Goal: Information Seeking & Learning: Learn about a topic

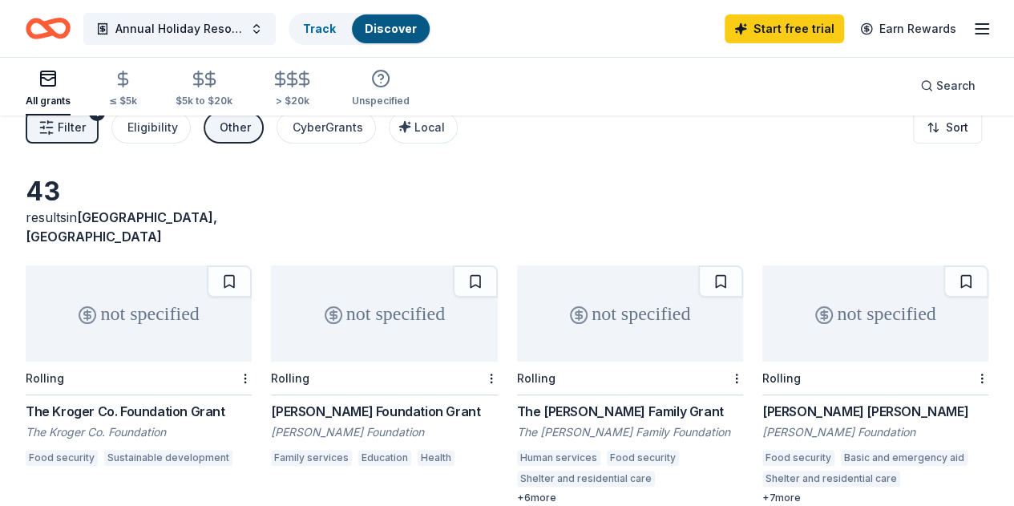
scroll to position [80, 0]
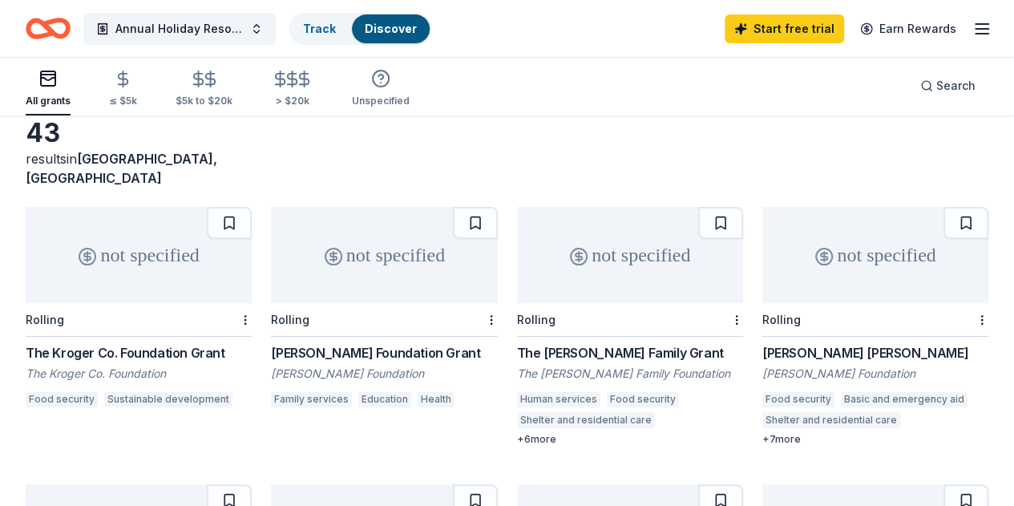
click at [517, 433] on div "+ 6 more" at bounding box center [630, 439] width 226 height 13
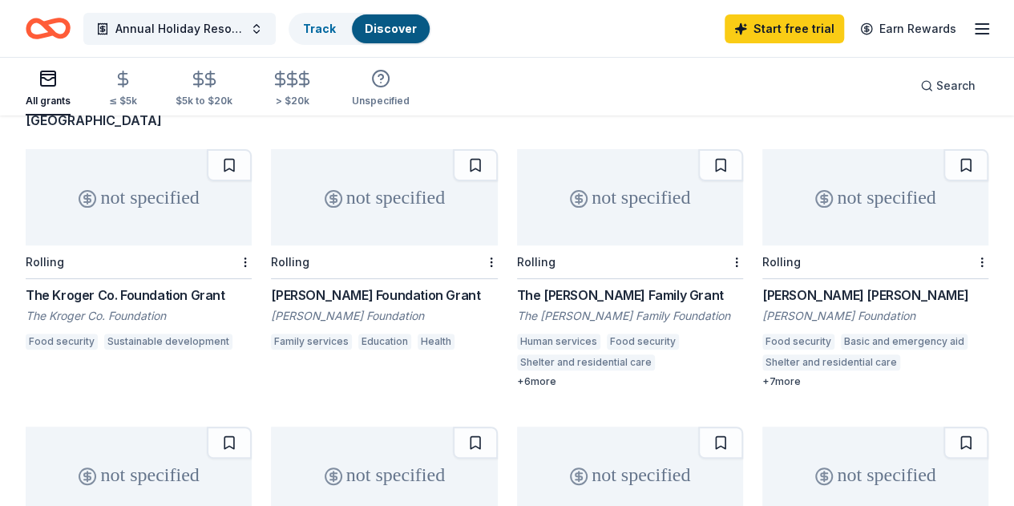
scroll to position [160, 0]
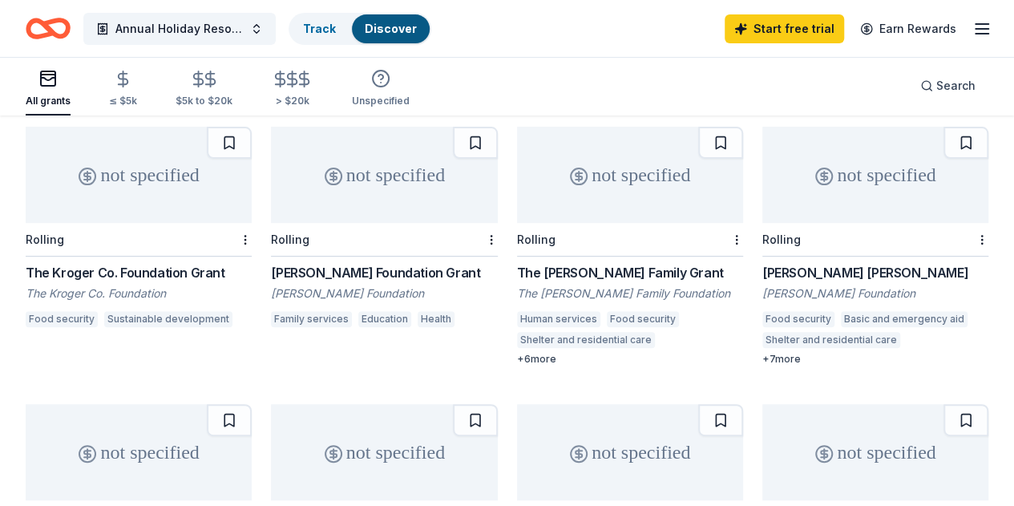
click at [762, 263] on div "Charles A. Micale Grant" at bounding box center [875, 272] width 226 height 19
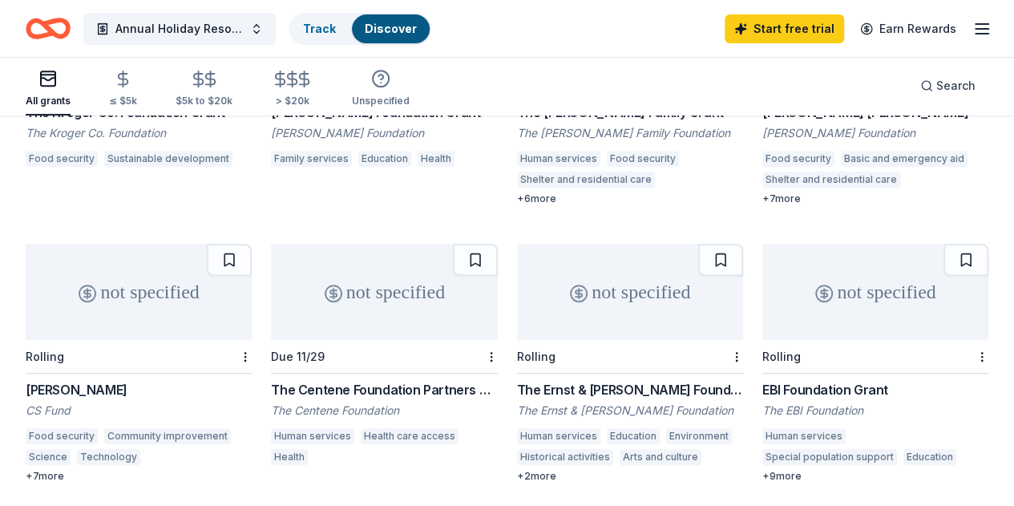
scroll to position [401, 0]
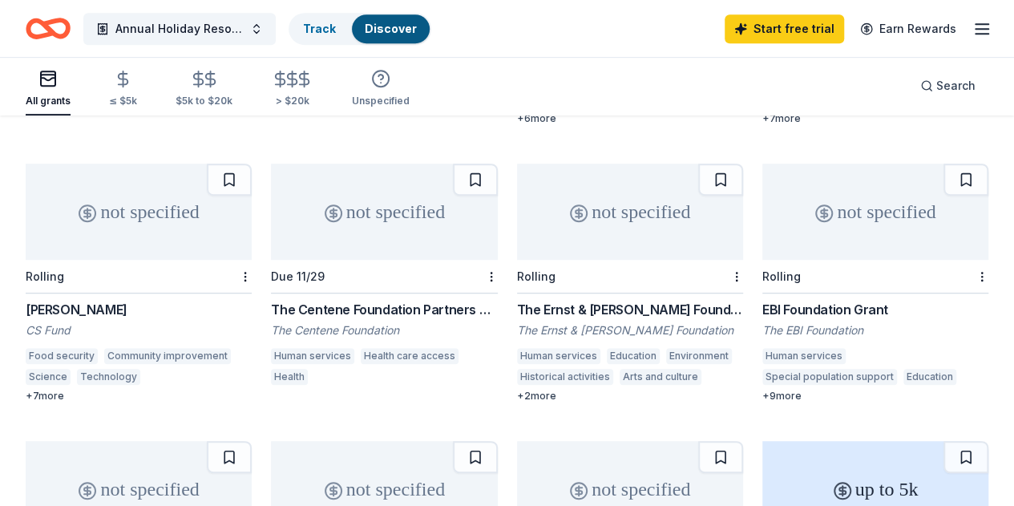
click at [271, 300] on div "The Centene Foundation Partners Program" at bounding box center [384, 309] width 226 height 19
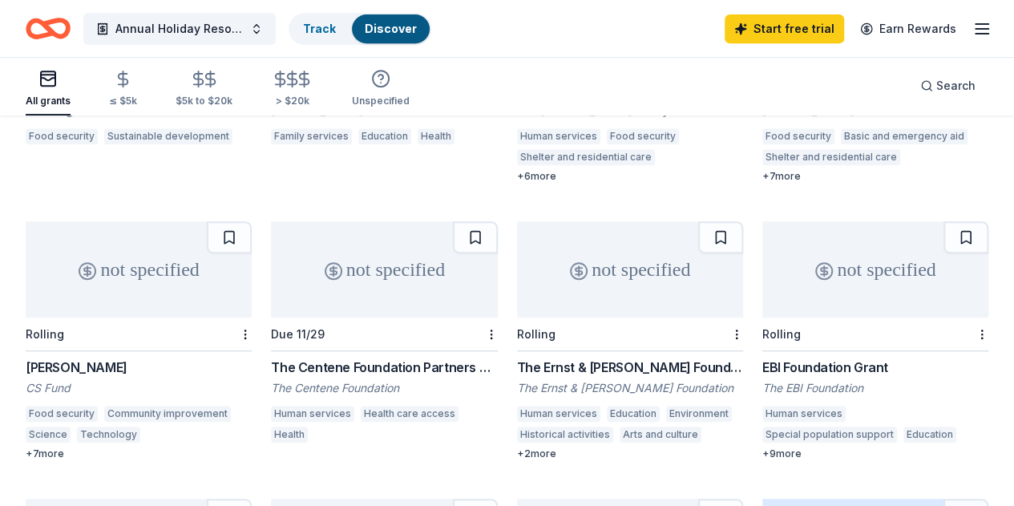
scroll to position [321, 0]
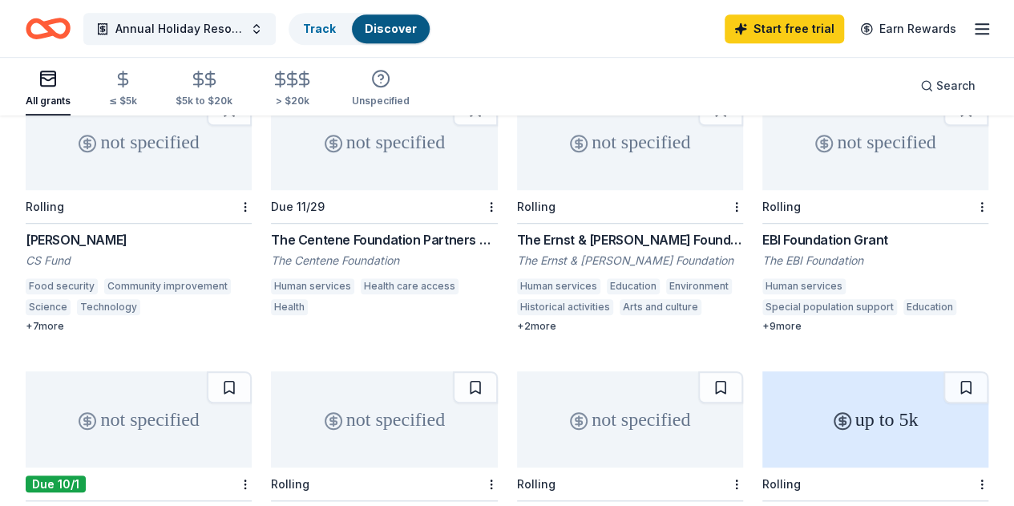
scroll to position [481, 0]
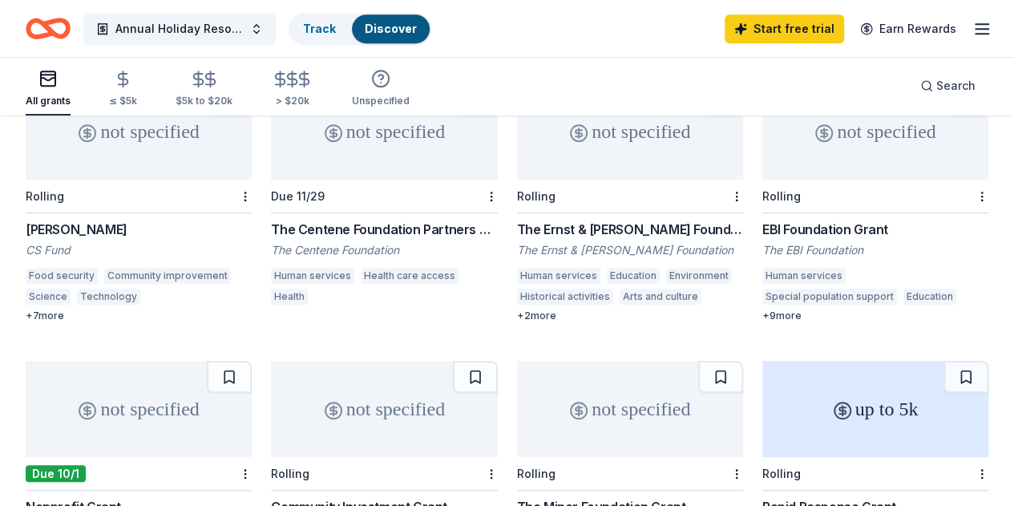
click at [497, 497] on div "Community Investment Grant" at bounding box center [384, 506] width 226 height 19
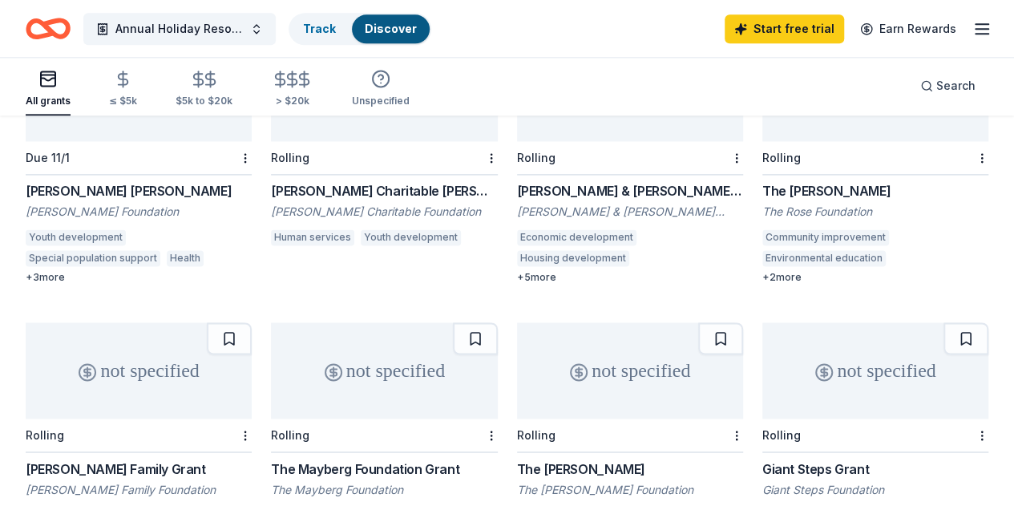
scroll to position [1042, 0]
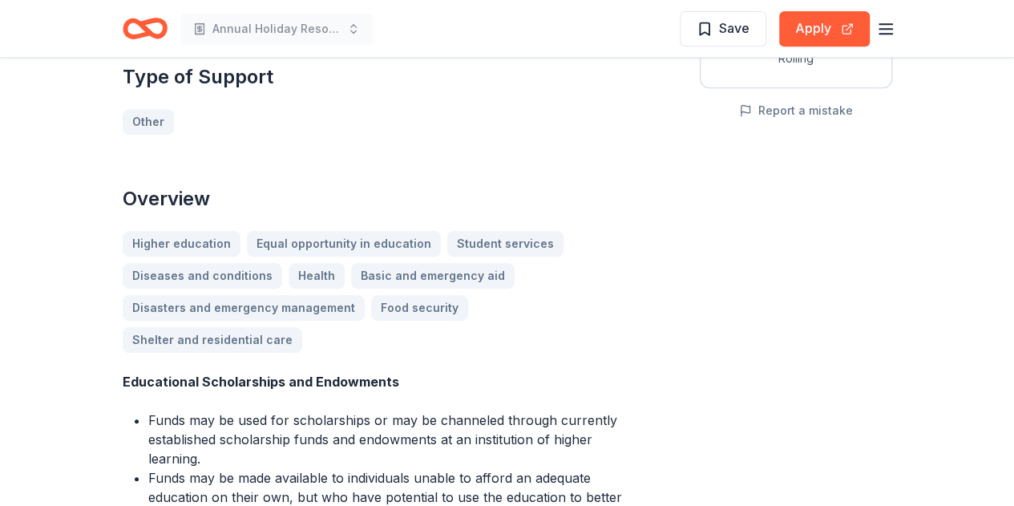
scroll to position [240, 0]
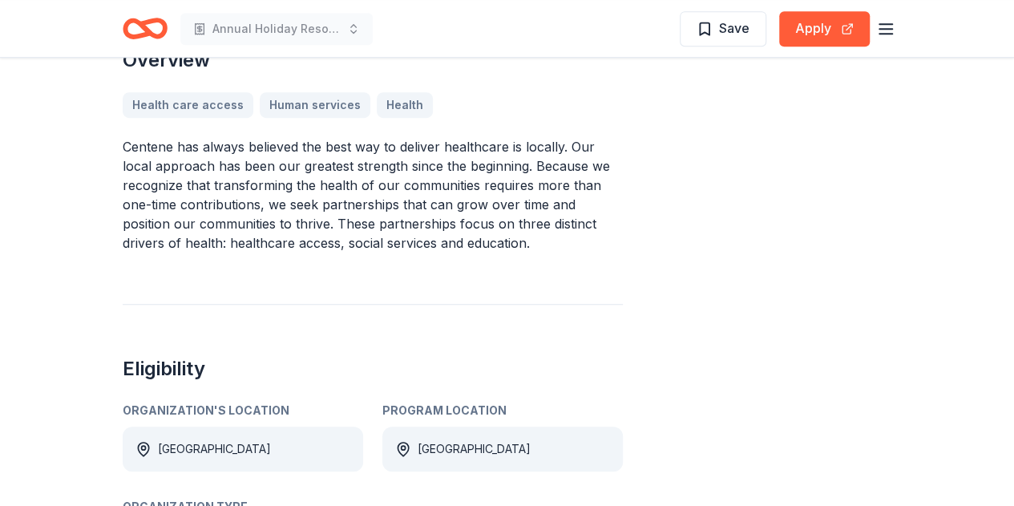
scroll to position [481, 0]
